Goal: Information Seeking & Learning: Learn about a topic

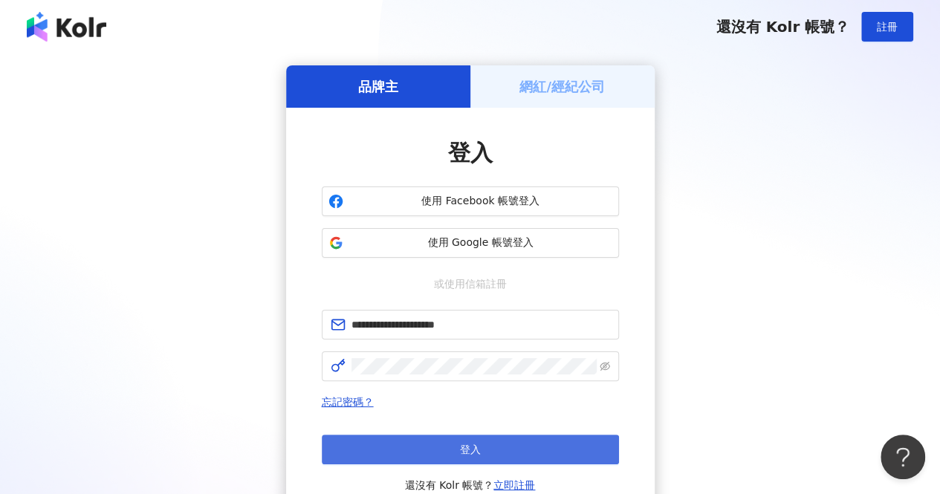
click at [419, 443] on button "登入" at bounding box center [470, 450] width 297 height 30
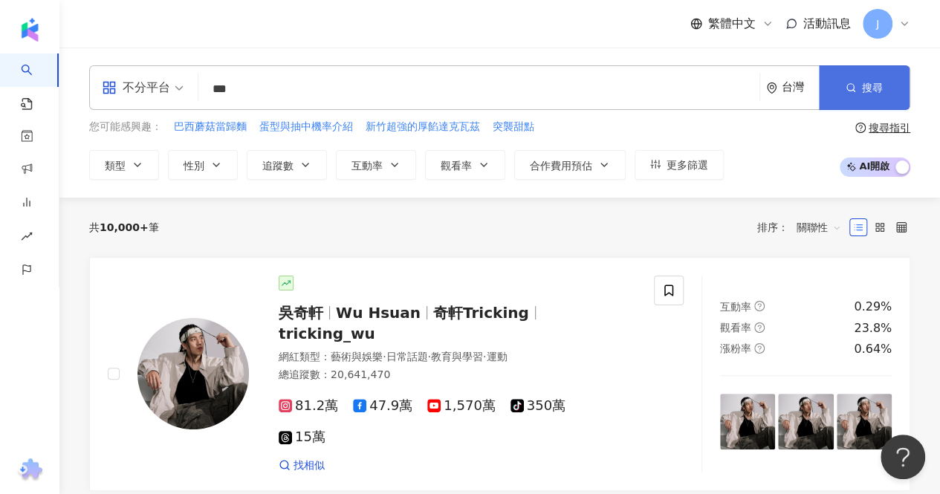
click at [865, 95] on button "搜尋" at bounding box center [864, 87] width 91 height 45
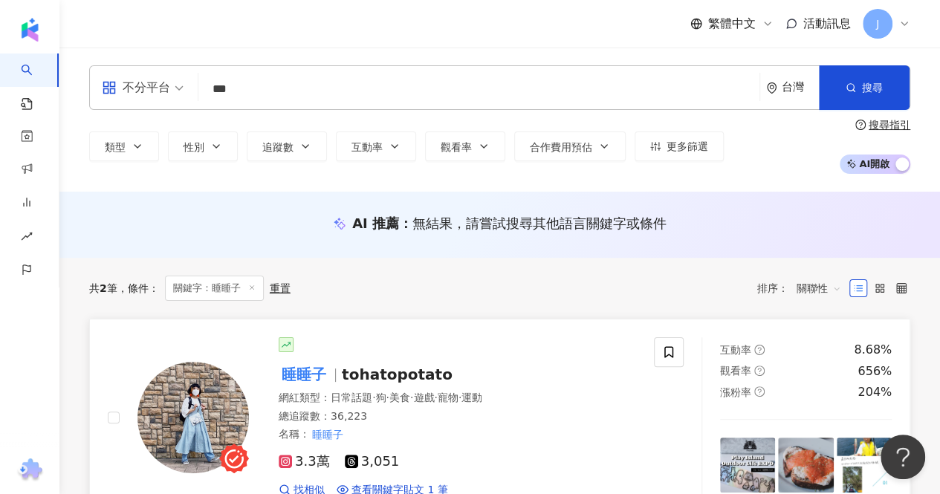
click at [371, 372] on span "tohatopotato" at bounding box center [397, 375] width 111 height 18
click at [507, 94] on input "***" at bounding box center [478, 89] width 549 height 28
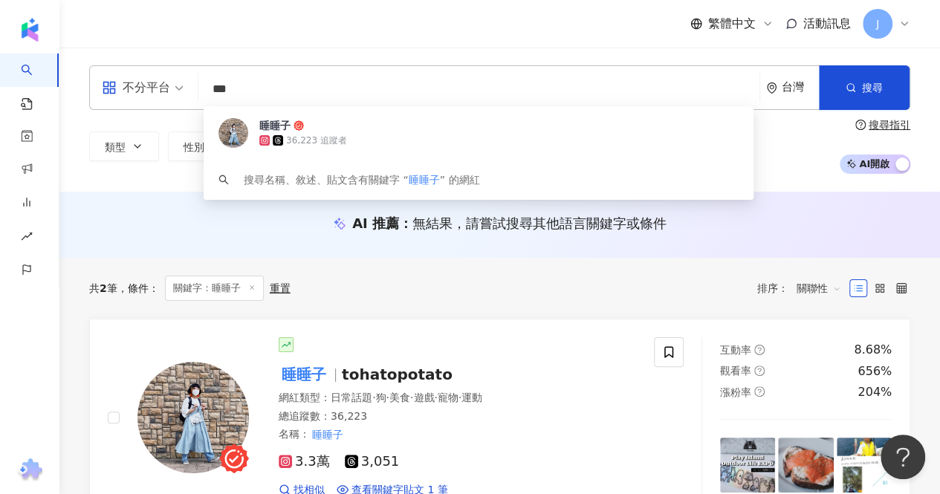
paste input "*"
type input "****"
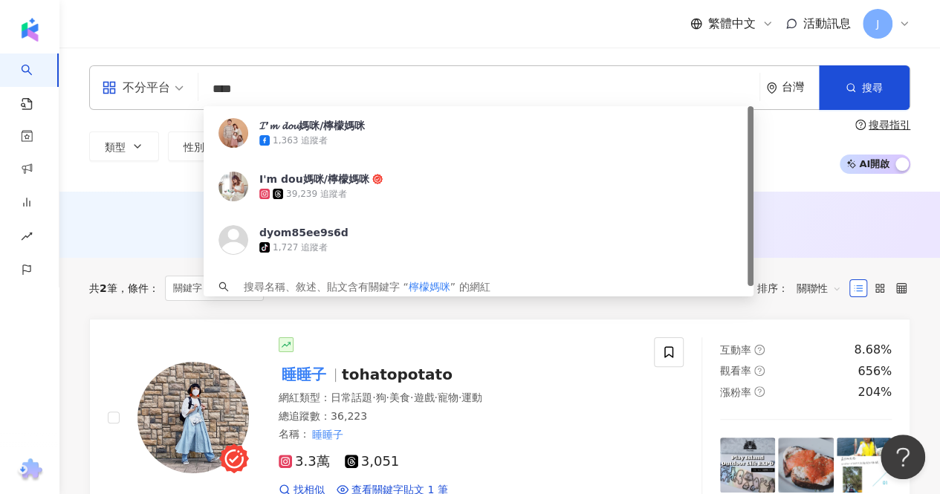
click at [481, 138] on div "1,363 追蹤者" at bounding box center [498, 140] width 479 height 15
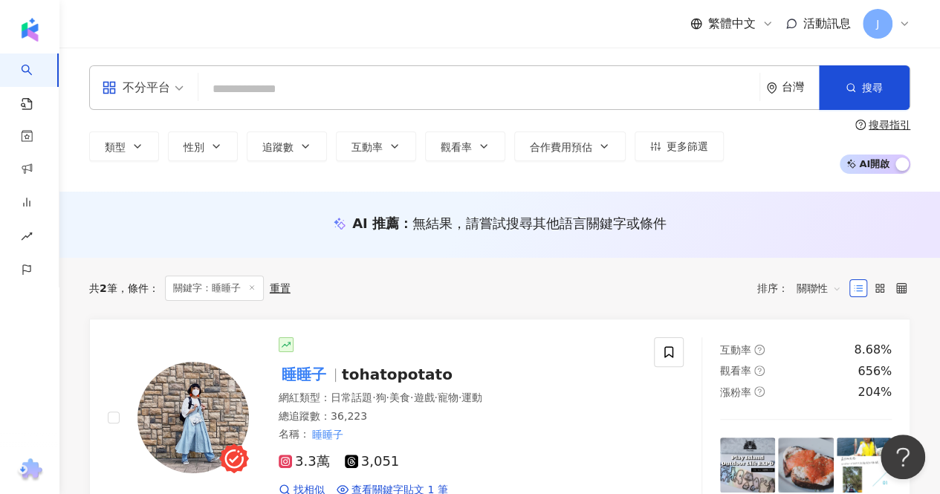
paste input "****"
type input "****"
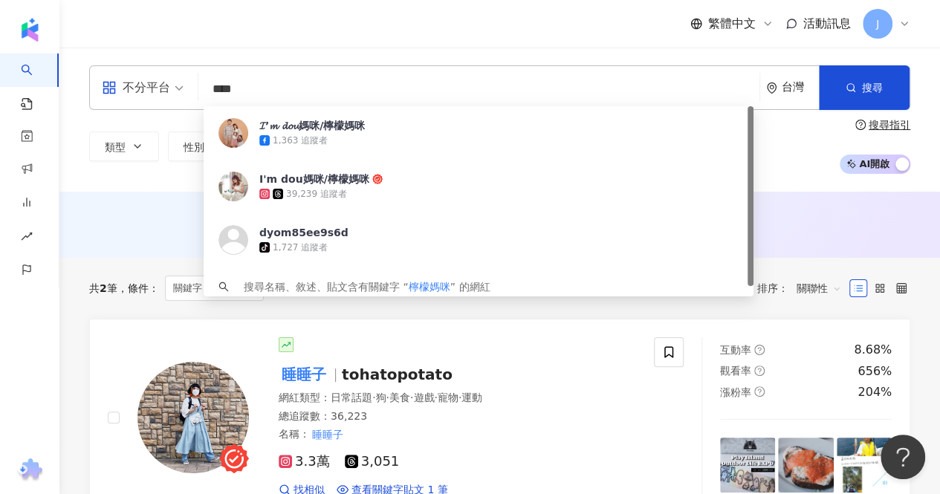
click at [420, 189] on div "39,239 追蹤者" at bounding box center [498, 193] width 479 height 15
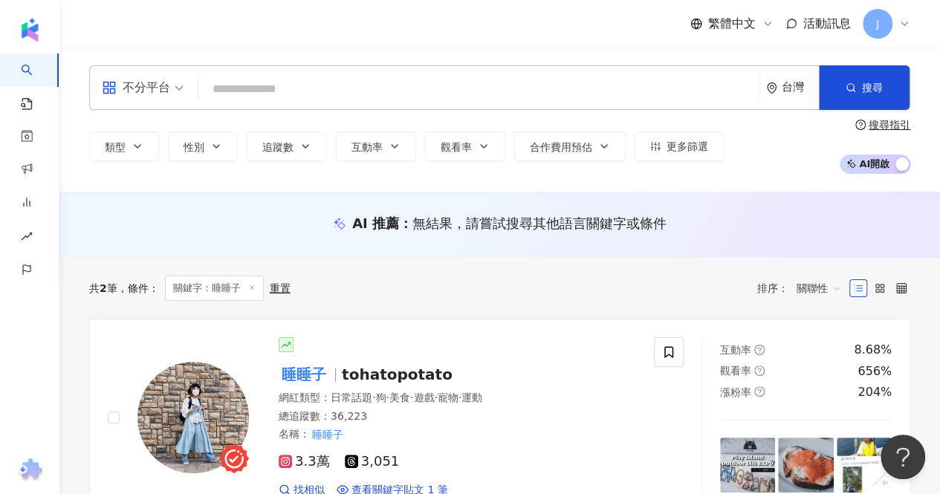
click at [577, 82] on input "search" at bounding box center [478, 89] width 549 height 28
paste input "*"
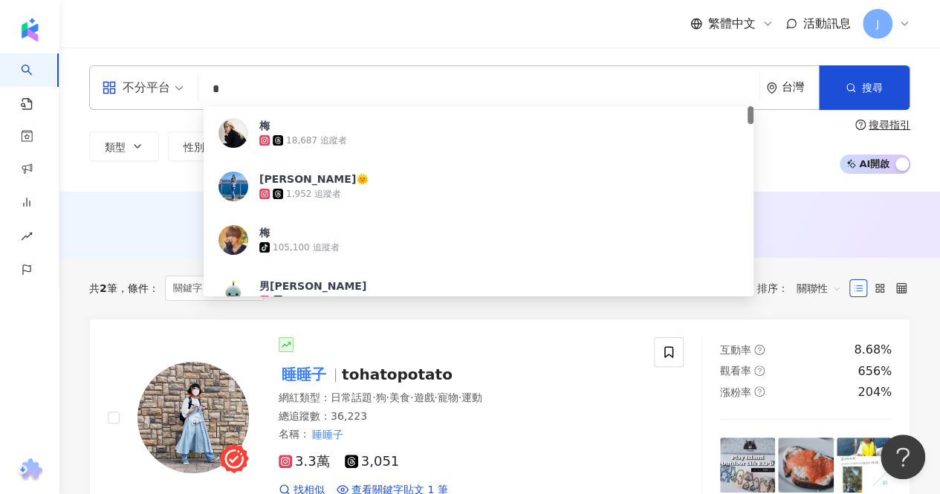
type input "*"
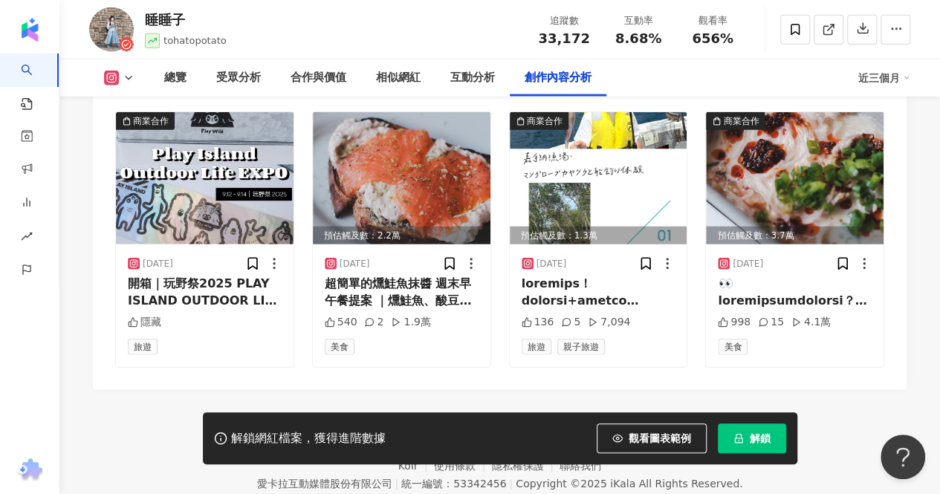
scroll to position [4621, 0]
click at [419, 366] on div "2025/8/24 超簡單的燻鮭魚抹醬 週末早午餐提案 ｜燻鮭魚、酸豆、第戎芥末醬、乳酪 cream cheese ｜蒔蘿、檸檬汁、檸檬皮 乳酪可以用希臘優格…" at bounding box center [402, 305] width 178 height 122
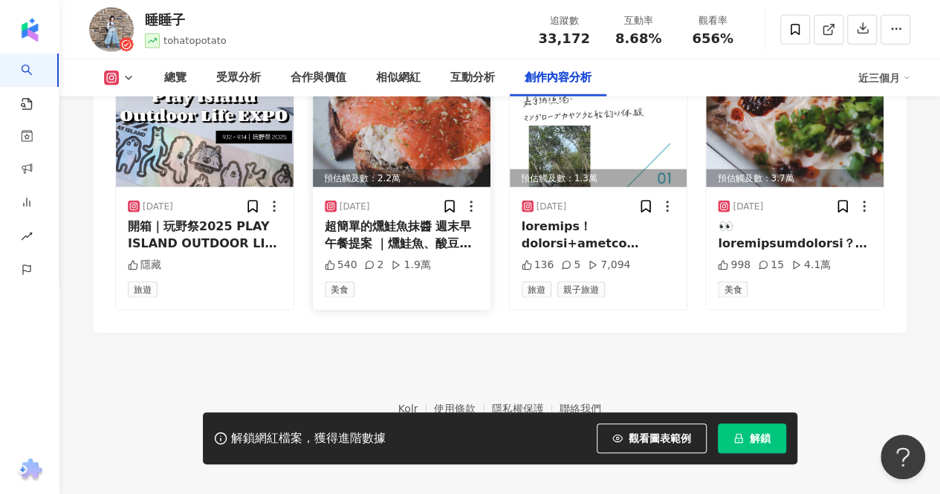
scroll to position [4692, 0]
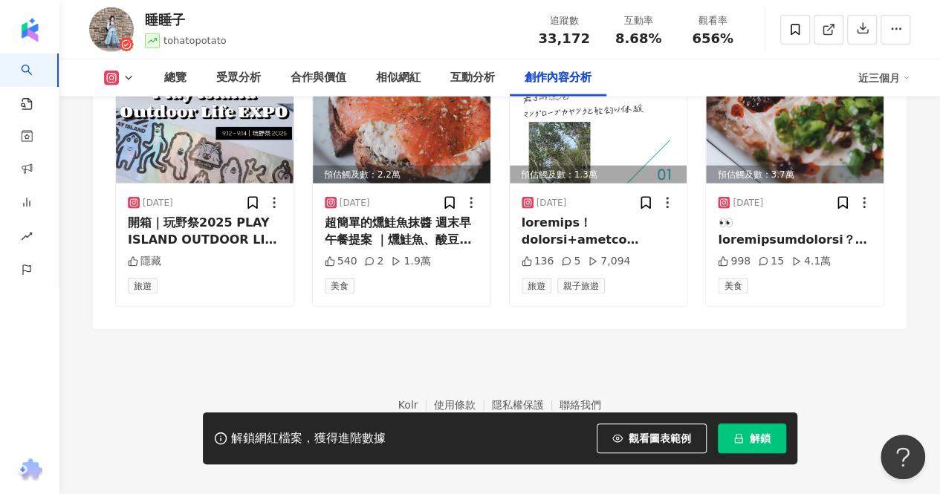
click at [759, 449] on button "解鎖" at bounding box center [752, 439] width 68 height 30
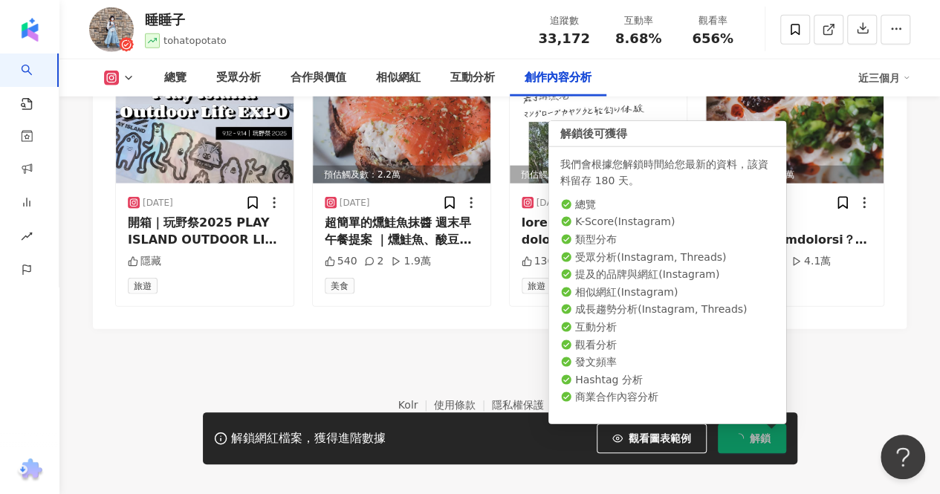
click at [364, 348] on footer "Kolr 使用條款 隱私權保護 聯絡我們 愛卡拉互動媒體股份有限公司 | 統一編號：53342456 | Copyright © 2025 iKala All…" at bounding box center [499, 411] width 880 height 165
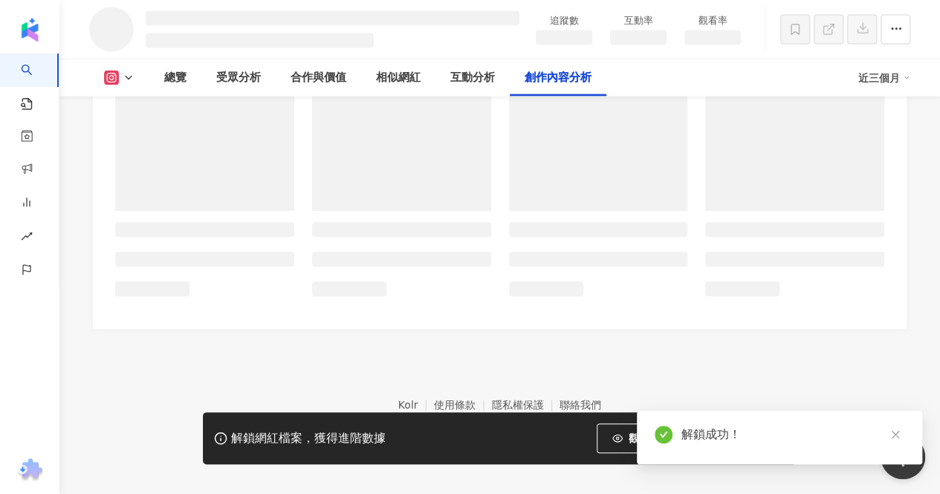
scroll to position [4112, 0]
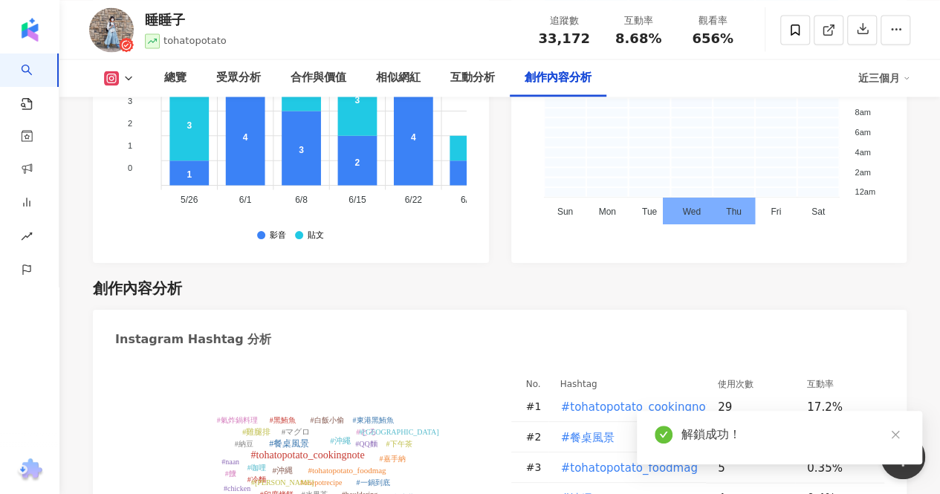
scroll to position [4702, 0]
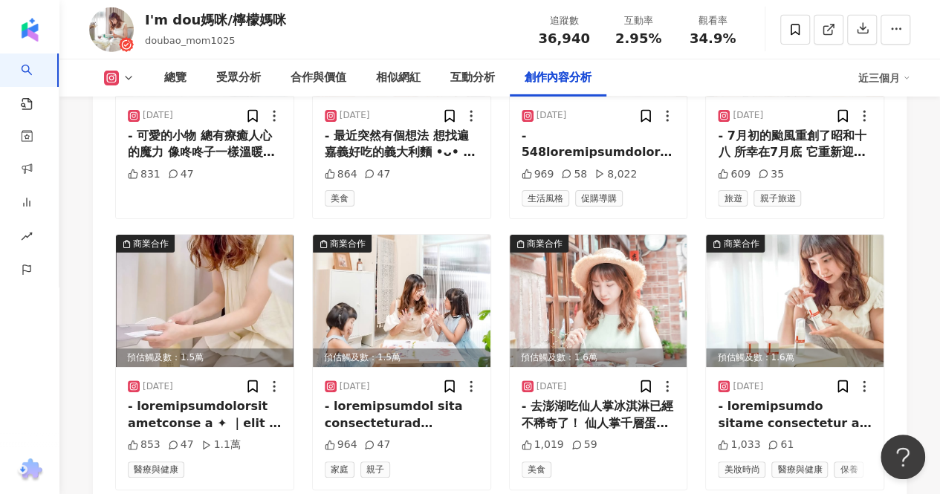
scroll to position [5242, 0]
